Goal: Transaction & Acquisition: Book appointment/travel/reservation

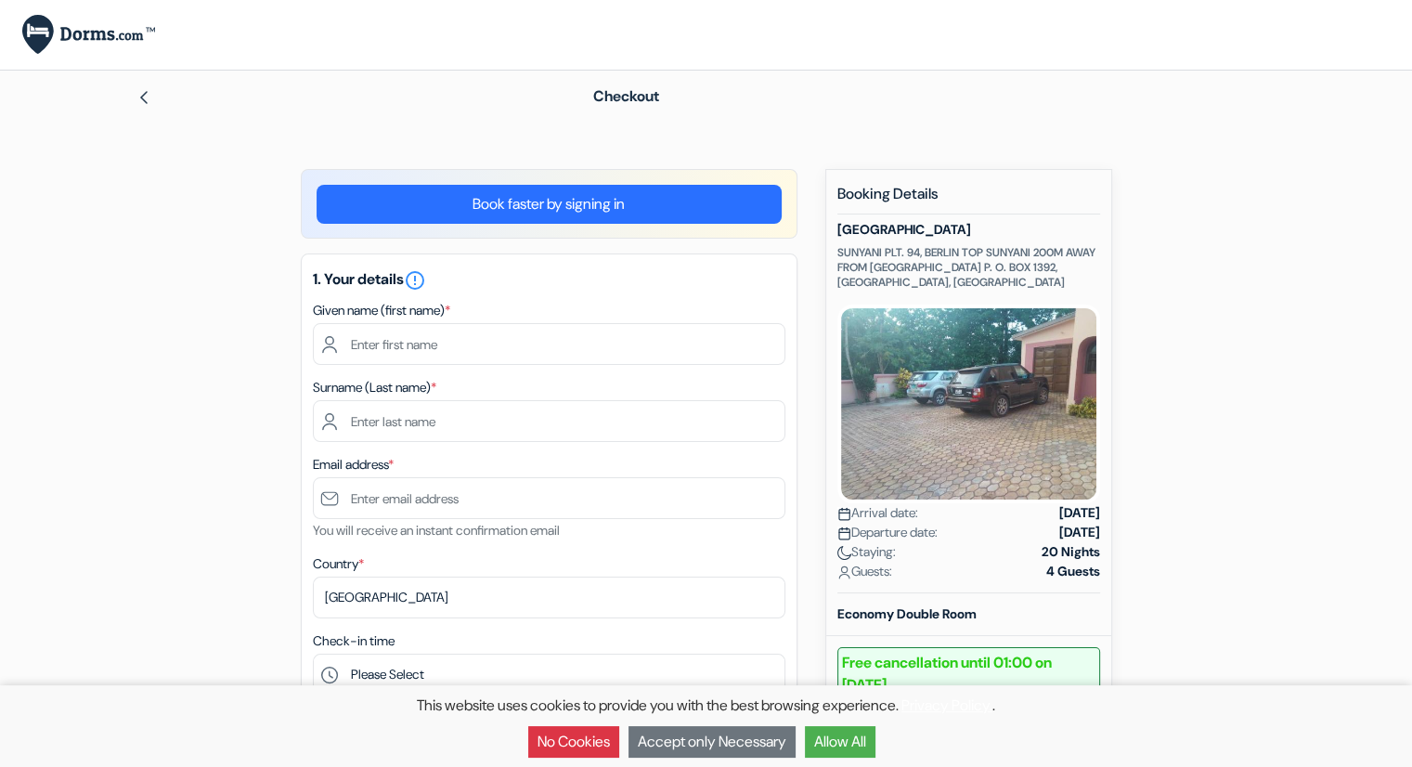
click at [145, 97] on img at bounding box center [143, 97] width 15 height 15
drag, startPoint x: 30, startPoint y: 65, endPoint x: 410, endPoint y: 146, distance: 389.0
click at [410, 146] on div "Language Close Currency Close Download App" at bounding box center [706, 777] width 1412 height 1555
click at [262, 119] on div "Checkout" at bounding box center [706, 97] width 1225 height 52
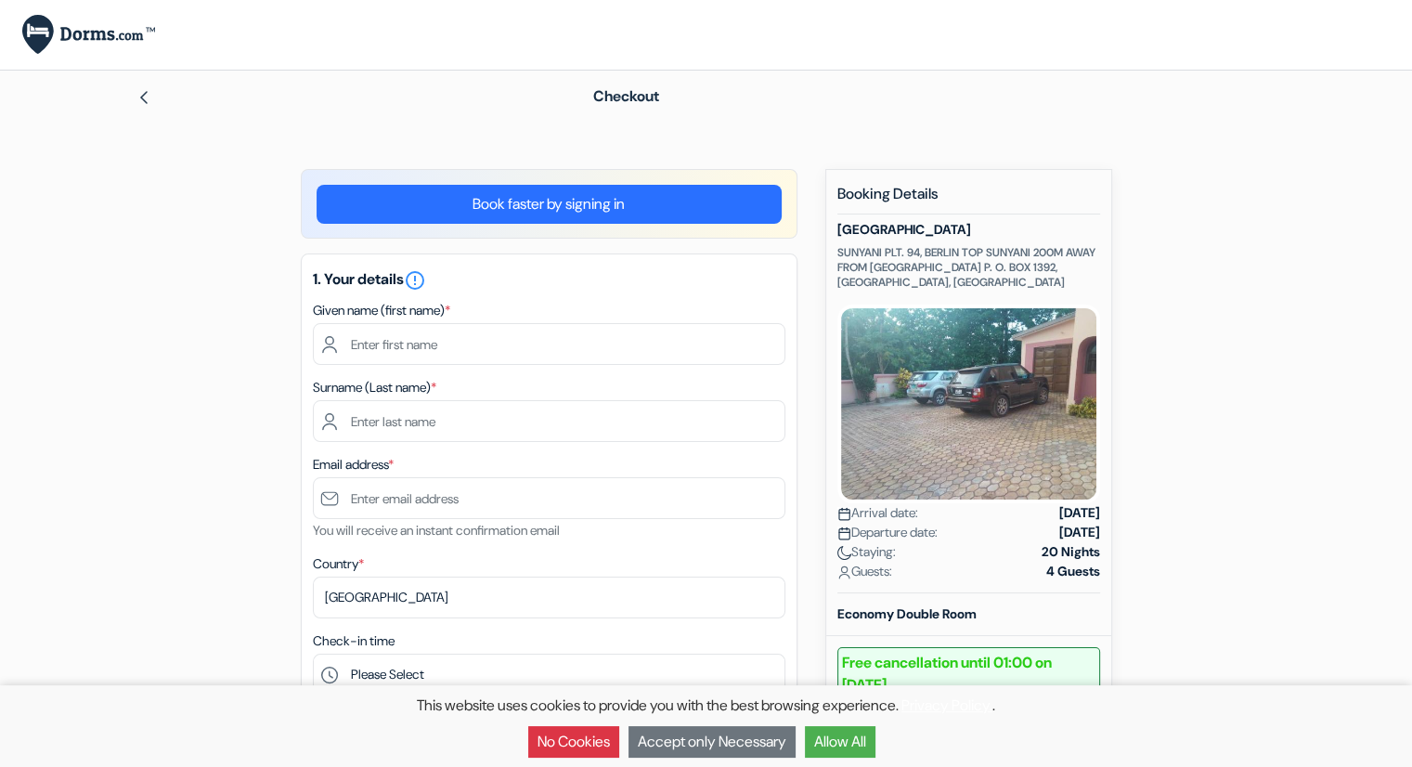
click at [134, 84] on div "Checkout" at bounding box center [706, 97] width 1225 height 52
click at [134, 85] on div "Checkout" at bounding box center [706, 97] width 1225 height 52
click at [148, 101] on img at bounding box center [143, 97] width 15 height 15
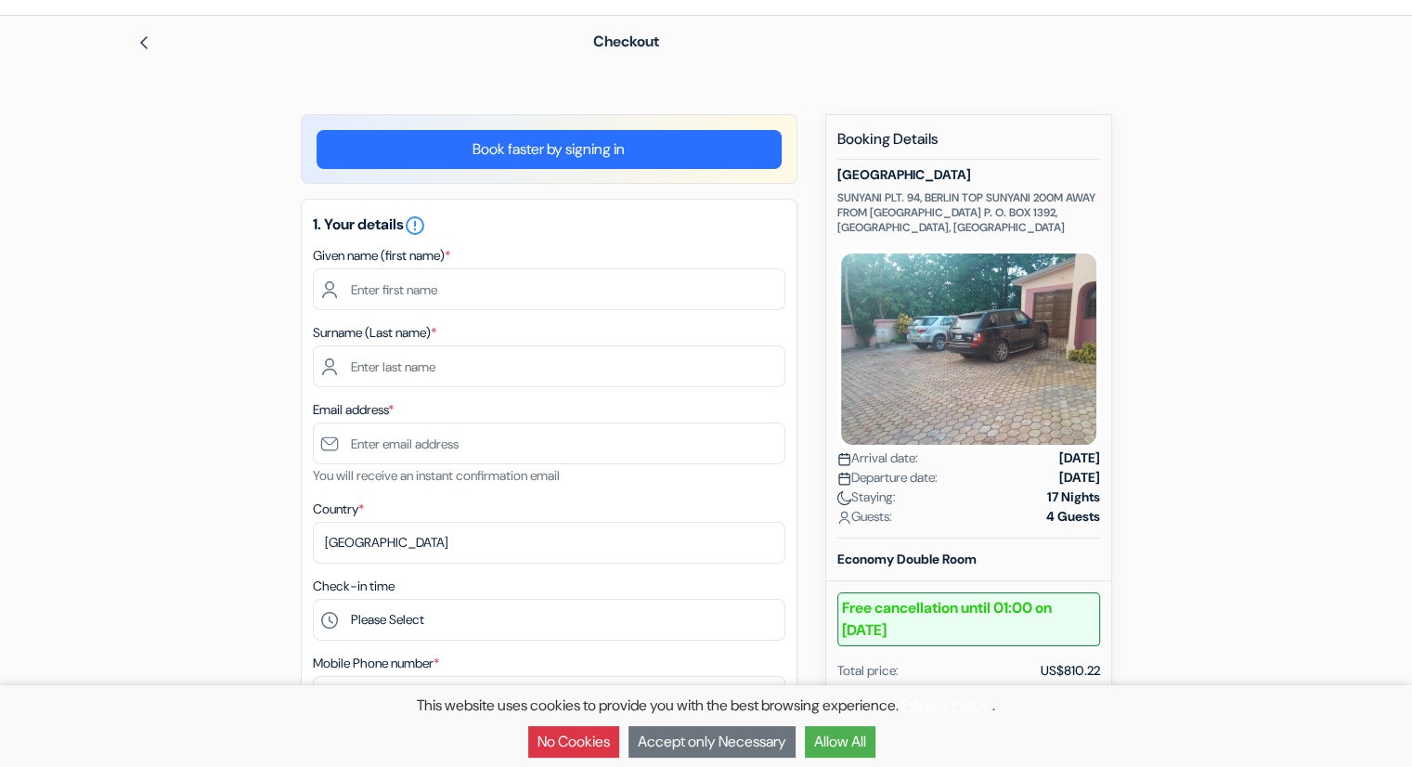
scroll to position [56, 0]
click at [258, 106] on div "Checkout add_box [GEOGRAPHIC_DATA] SUNYANI PLT. 94, BERLIN TOP SUNYANI 200M AWA…" at bounding box center [706, 757] width 1225 height 1485
